Goal: Transaction & Acquisition: Purchase product/service

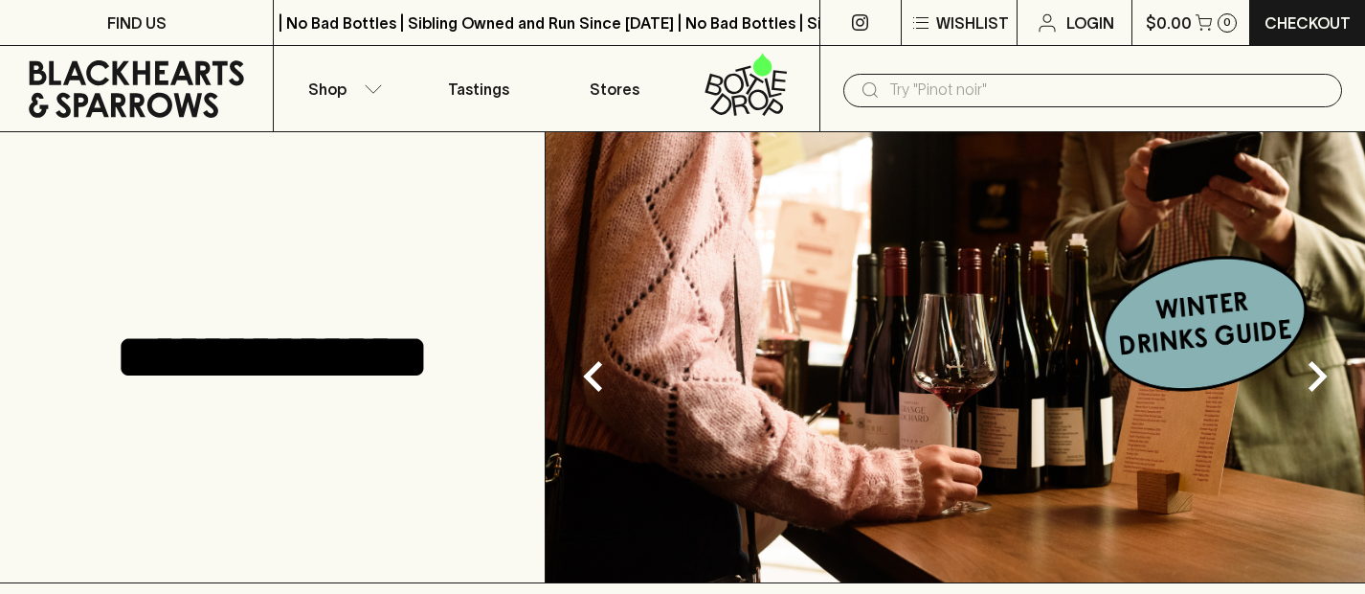
click at [943, 83] on input "text" at bounding box center [1107, 90] width 437 height 31
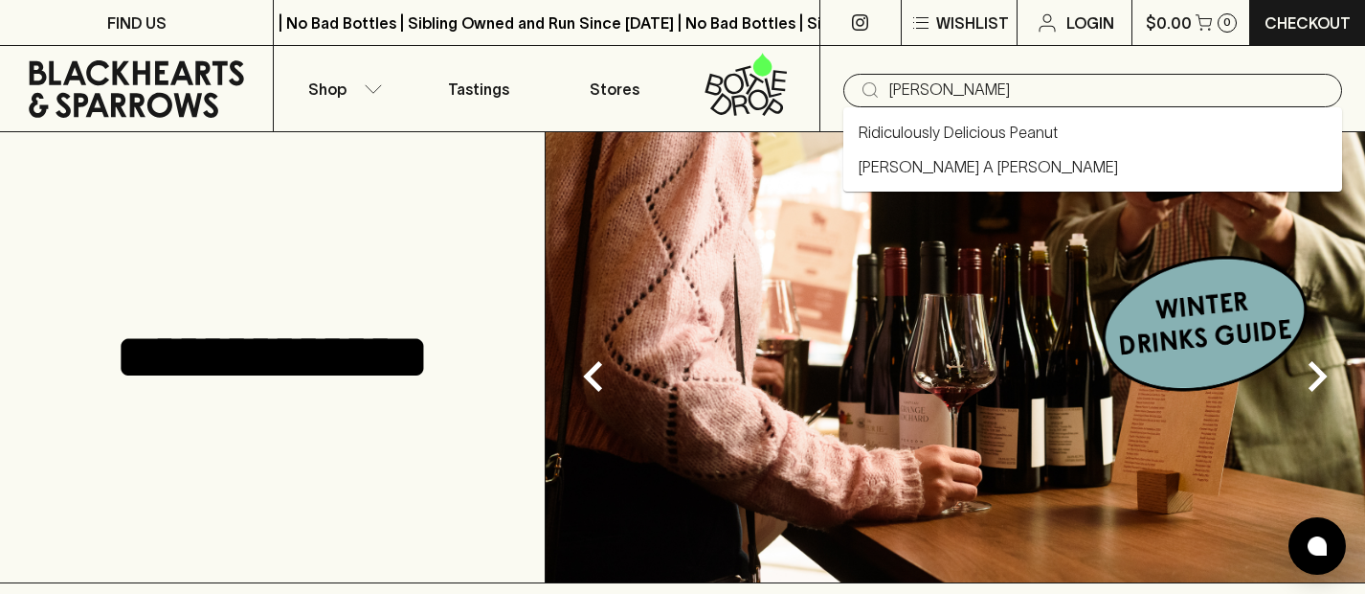
type input "rinaldi"
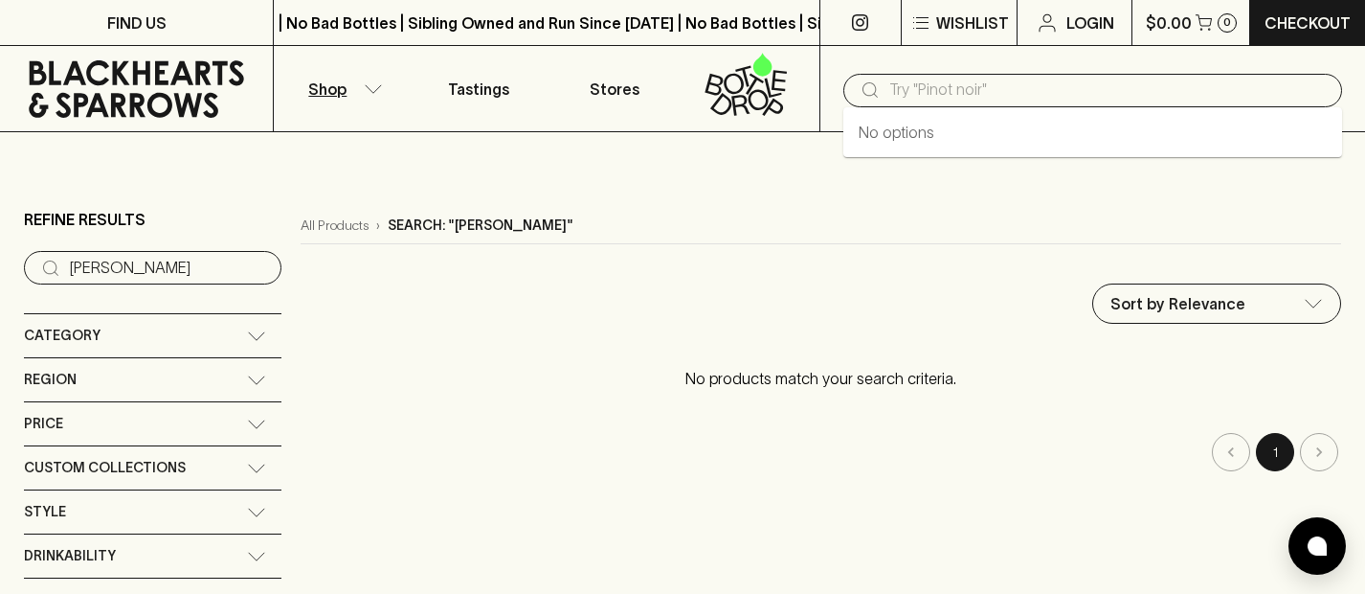
click at [1028, 94] on input "text" at bounding box center [1107, 90] width 437 height 31
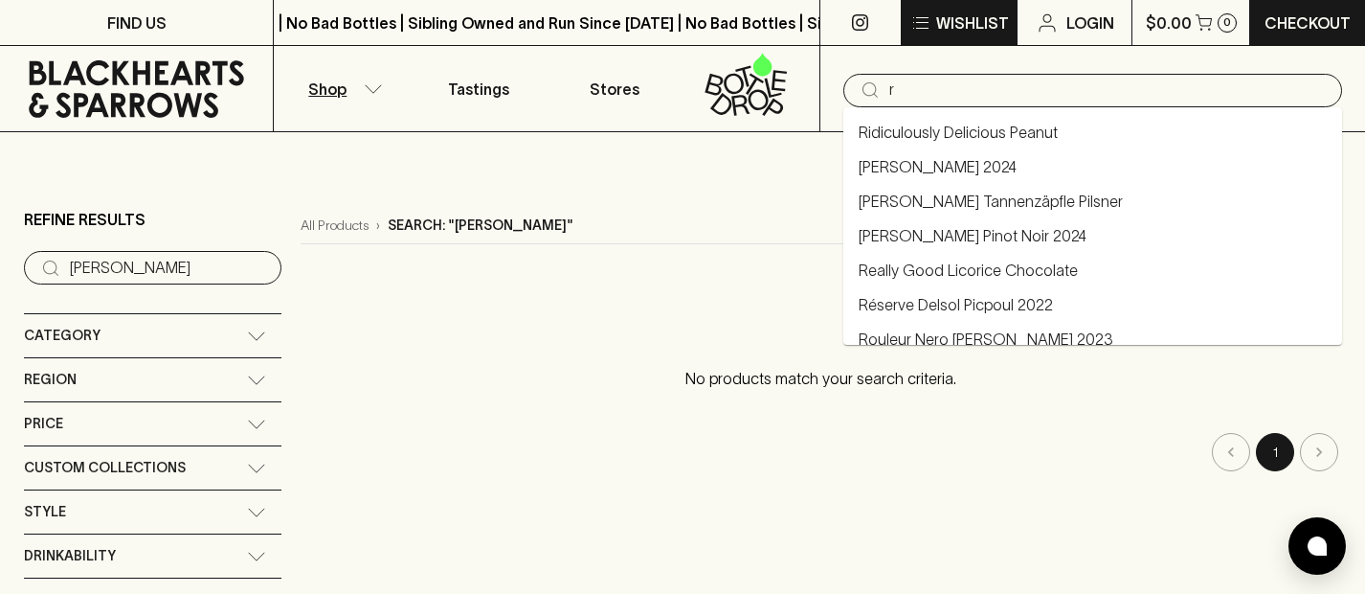
type input "r"
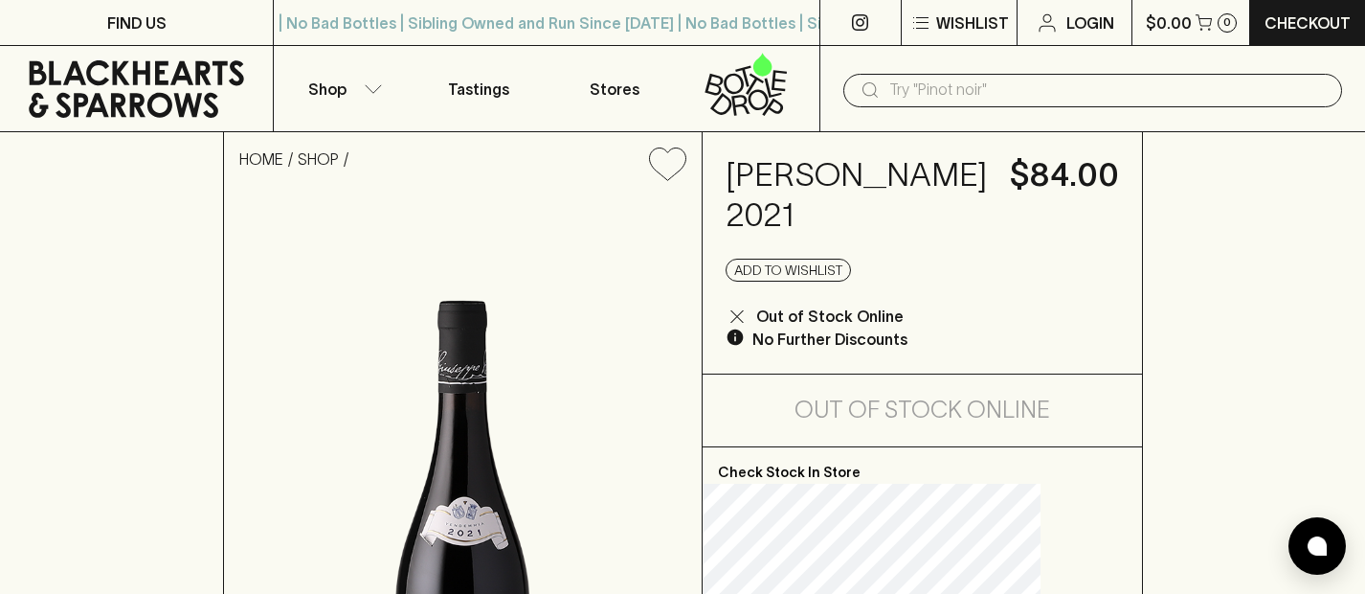
click at [992, 89] on input "text" at bounding box center [1107, 90] width 437 height 31
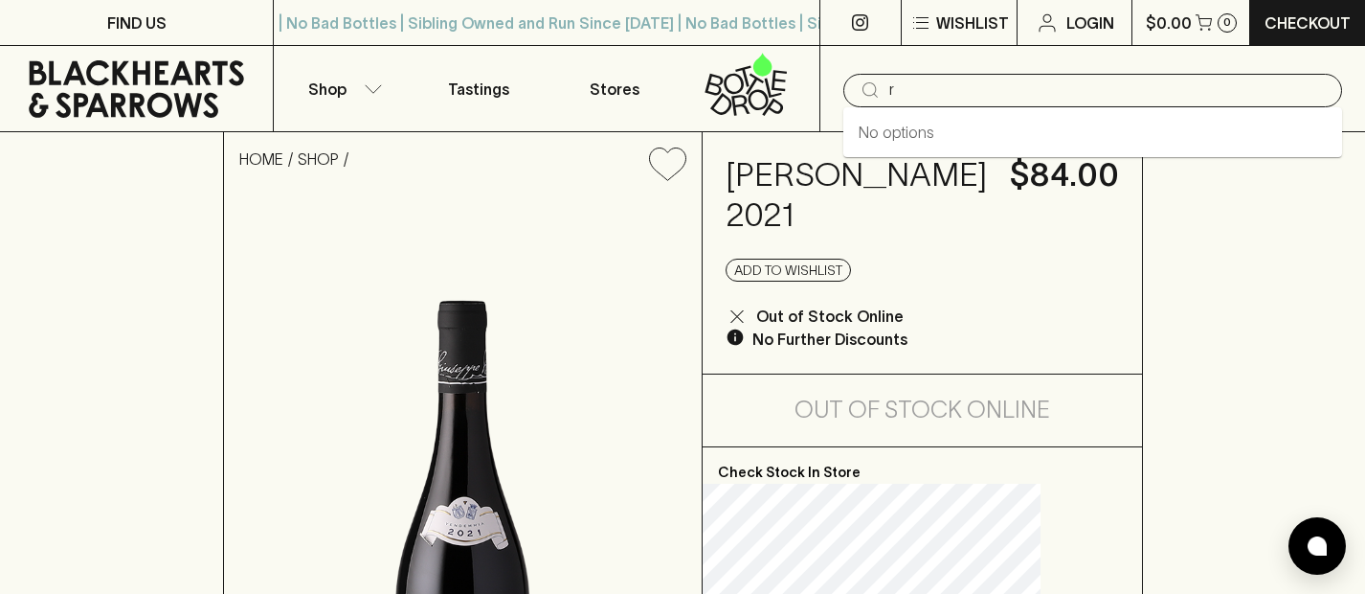
type input "ri"
